Goal: Find specific page/section: Find specific page/section

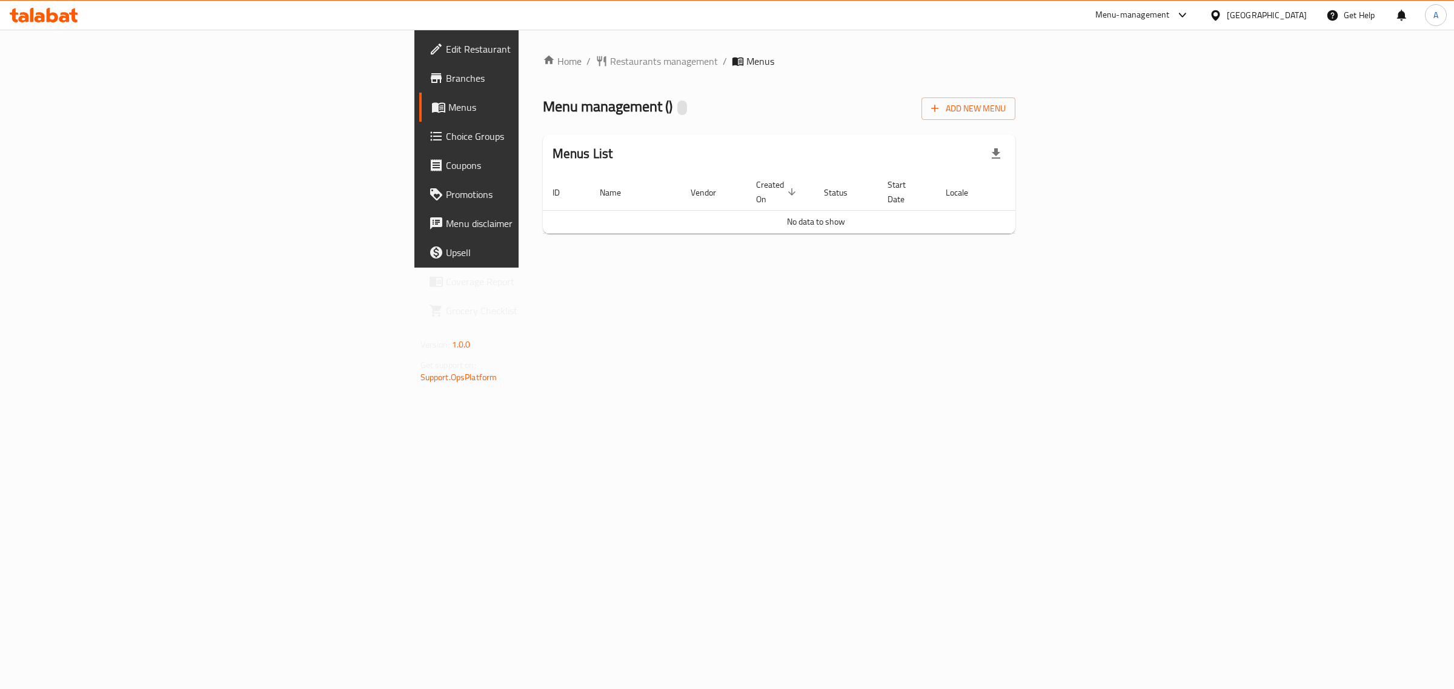
click at [1279, 23] on div "[GEOGRAPHIC_DATA]" at bounding box center [1257, 15] width 117 height 29
click at [1264, 18] on div "[GEOGRAPHIC_DATA]" at bounding box center [1267, 14] width 80 height 13
click at [1163, 221] on div "[GEOGRAPHIC_DATA]" at bounding box center [1215, 209] width 182 height 28
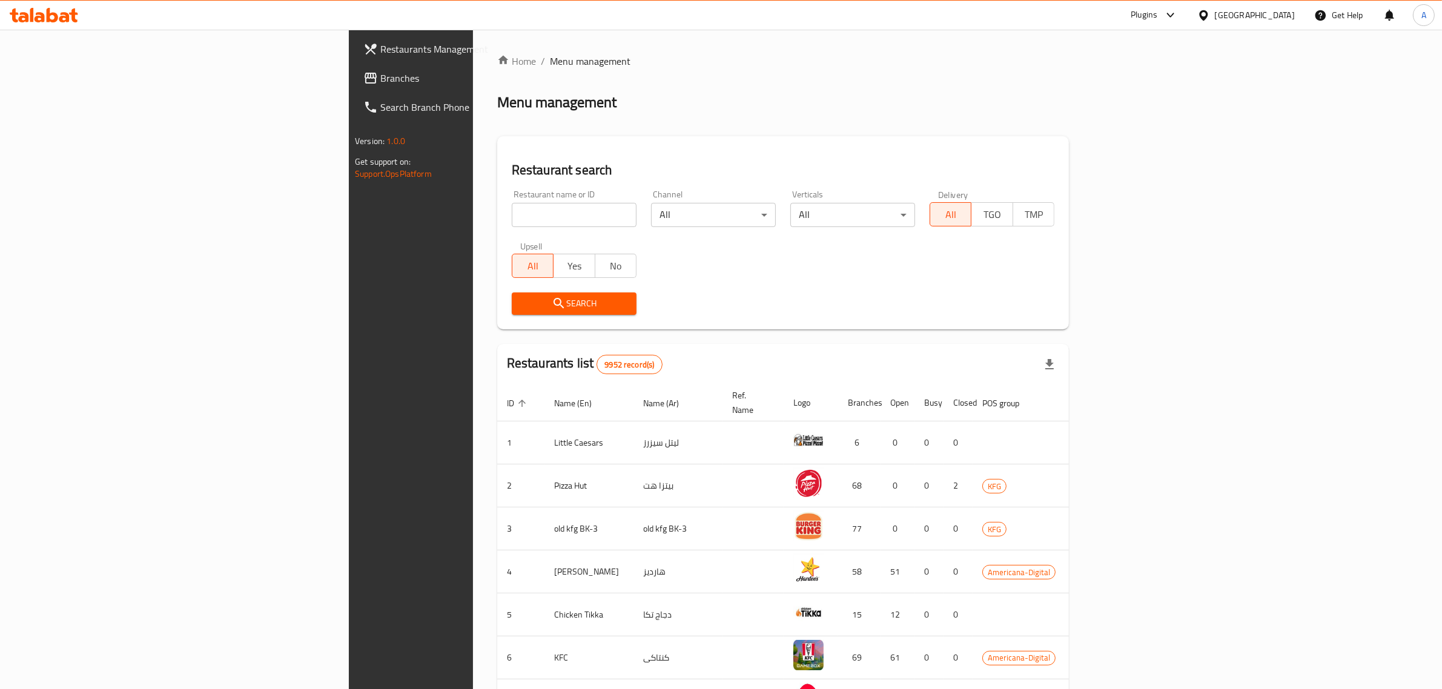
click at [380, 82] on span "Branches" at bounding box center [480, 78] width 200 height 15
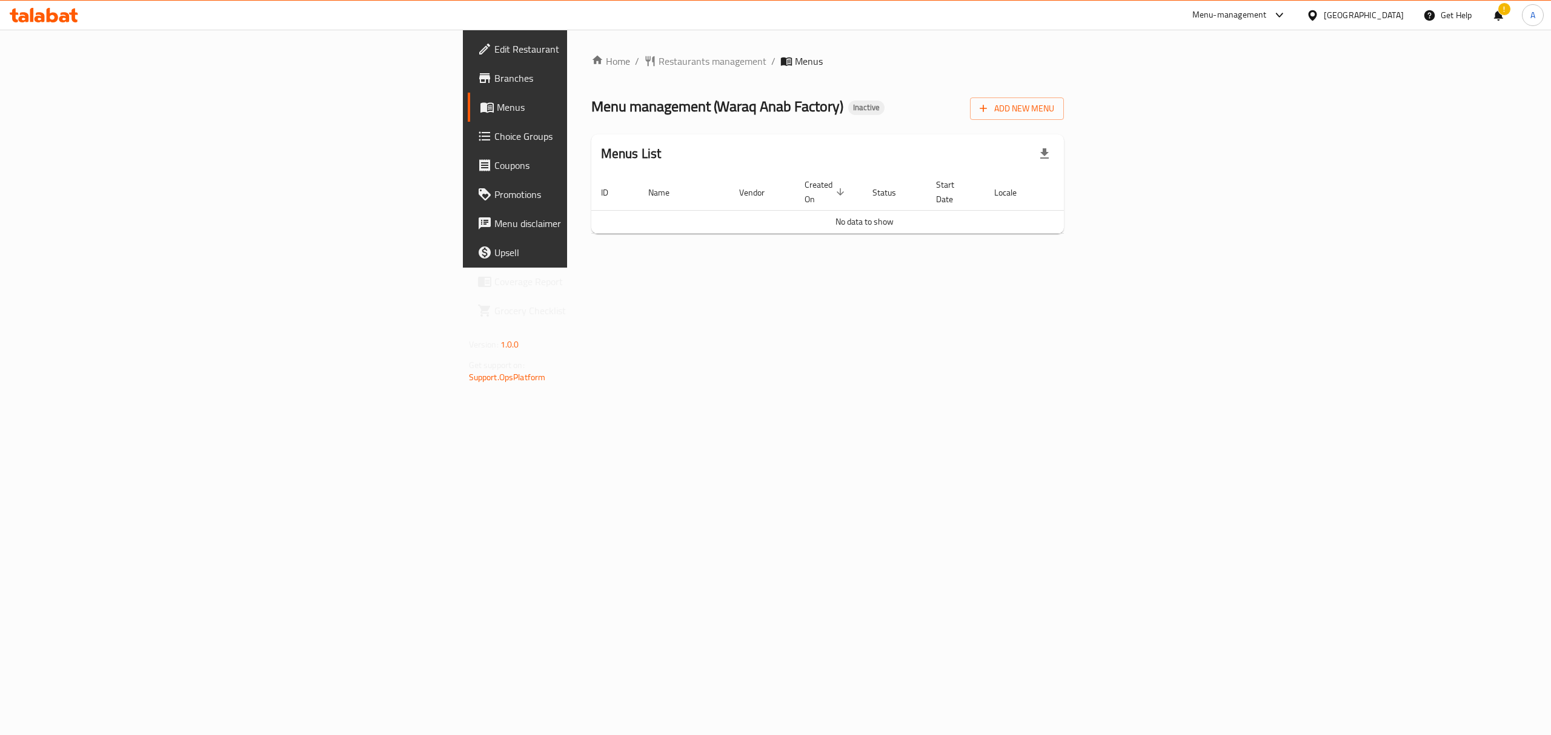
click at [468, 85] on link "Branches" at bounding box center [595, 78] width 254 height 29
